Goal: Find specific page/section: Find specific page/section

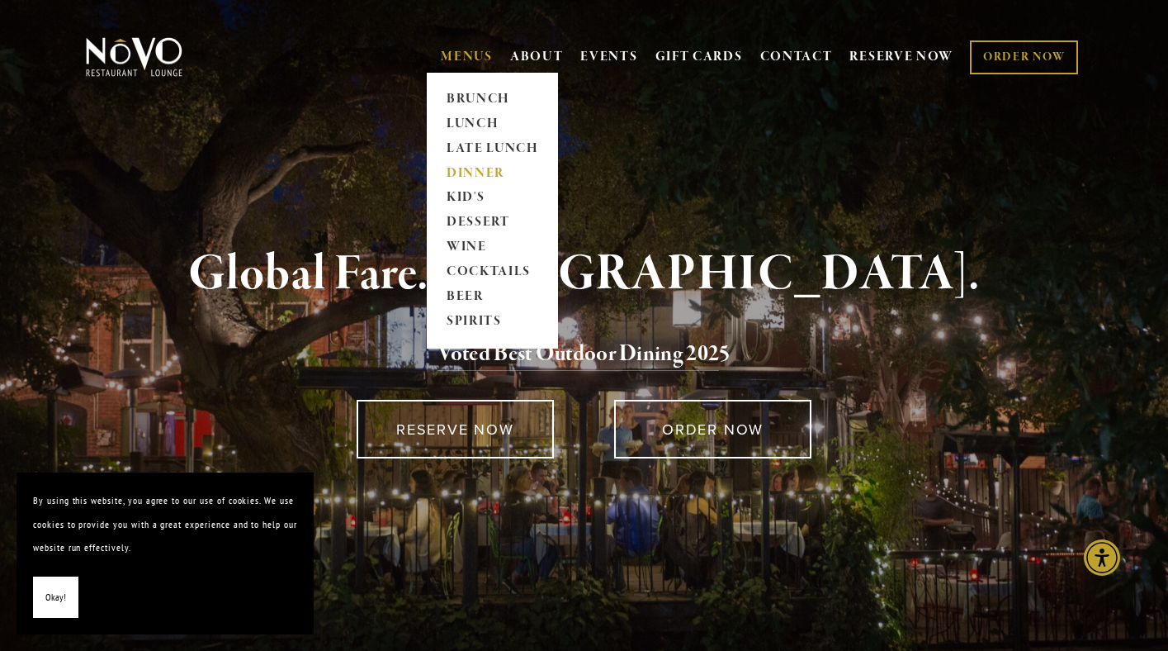
click at [476, 169] on link "DINNER" at bounding box center [492, 173] width 103 height 25
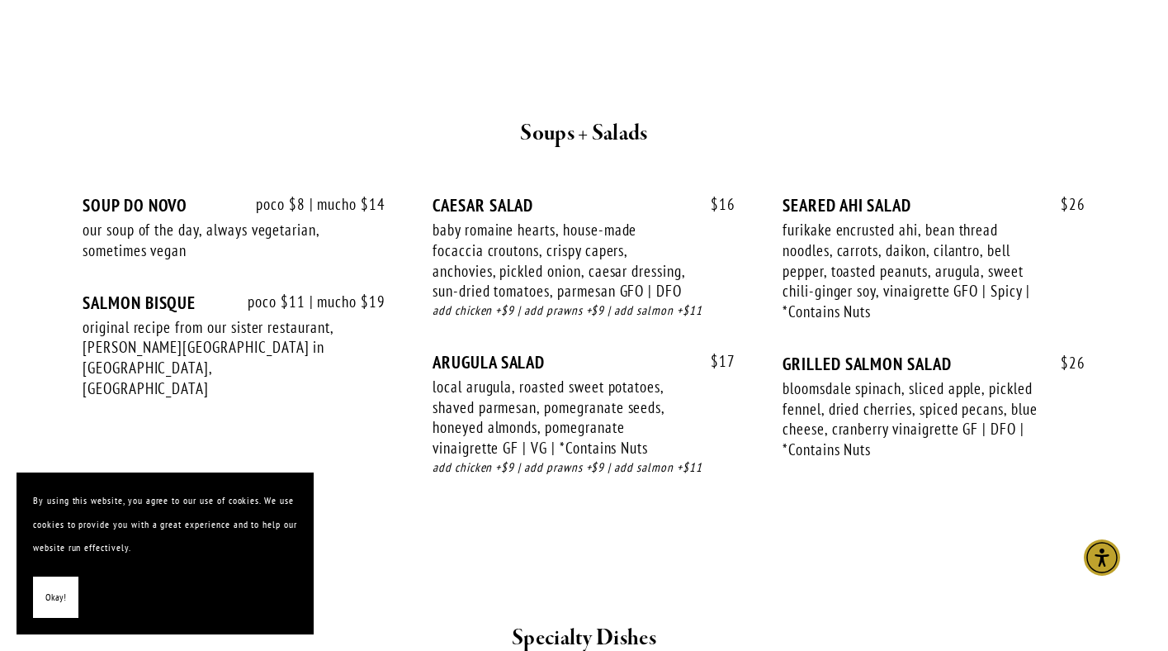
scroll to position [1725, 0]
